Goal: Task Accomplishment & Management: Use online tool/utility

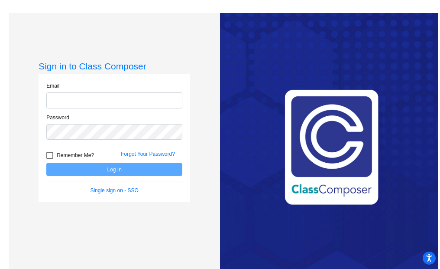
type input "megan.russell@k12.wv.us"
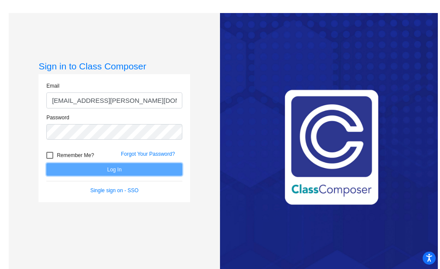
click at [105, 166] on button "Log In" at bounding box center [114, 169] width 136 height 13
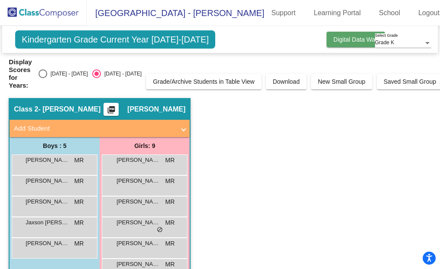
click at [330, 44] on button "Digital Data Wall" at bounding box center [356, 40] width 59 height 16
